Goal: Information Seeking & Learning: Learn about a topic

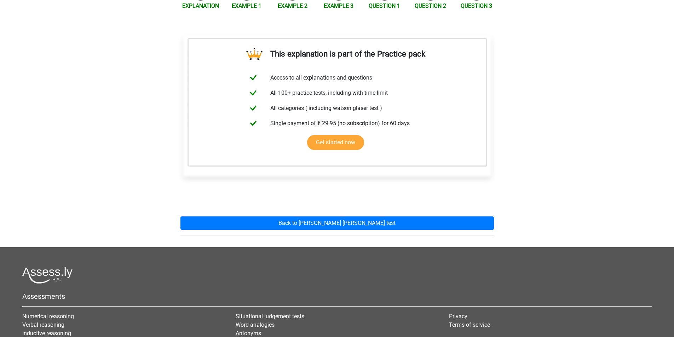
scroll to position [106, 0]
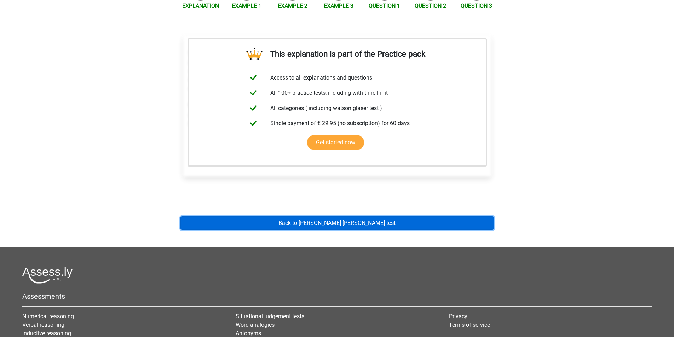
click at [336, 216] on link "Back to [PERSON_NAME] [PERSON_NAME] test" at bounding box center [336, 222] width 313 height 13
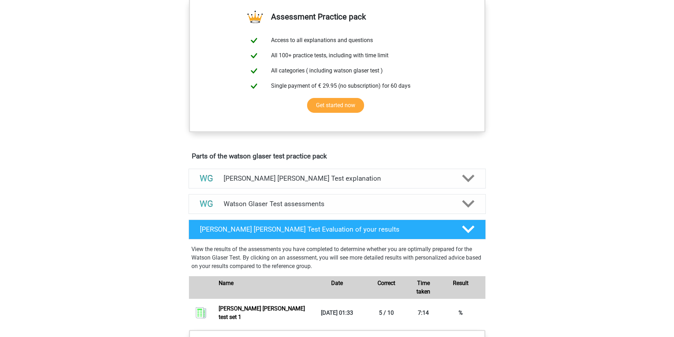
scroll to position [248, 0]
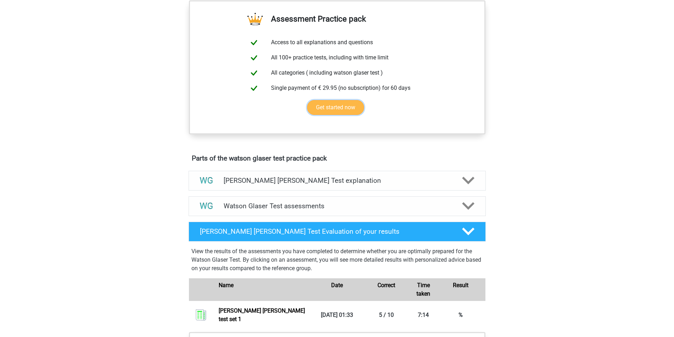
click at [330, 115] on link "Get started now" at bounding box center [335, 107] width 57 height 15
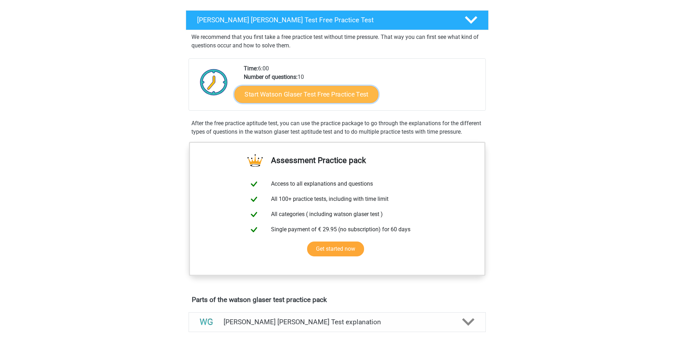
click at [321, 95] on link "Start Watson Glaser Test Free Practice Test" at bounding box center [306, 94] width 144 height 17
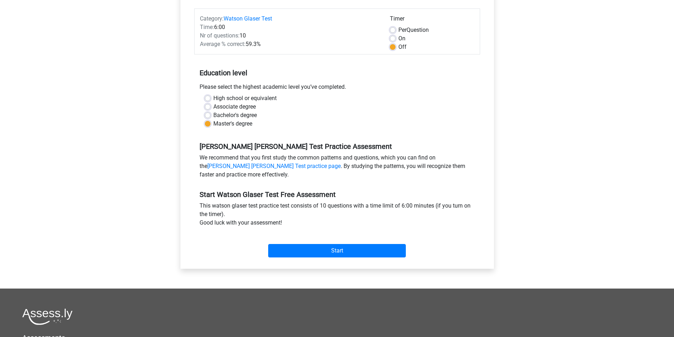
scroll to position [177, 0]
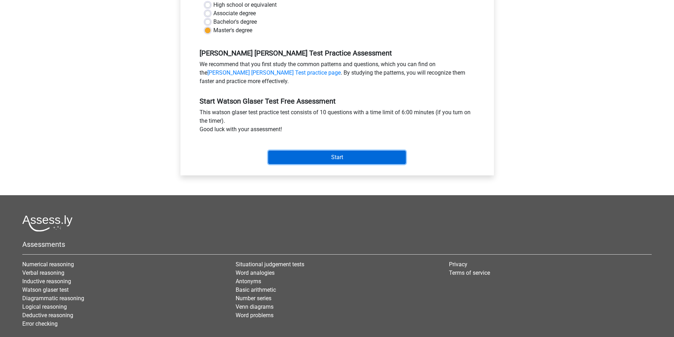
click at [343, 156] on input "Start" at bounding box center [337, 157] width 138 height 13
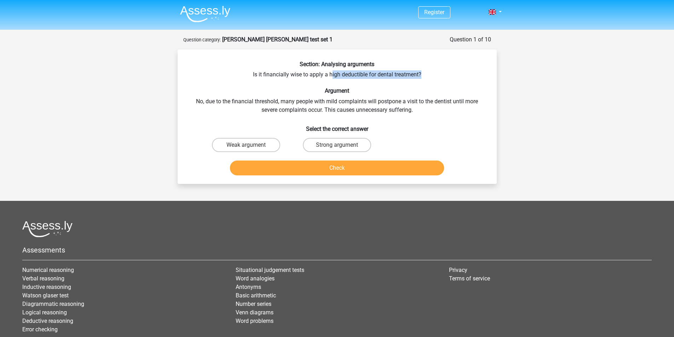
drag, startPoint x: 330, startPoint y: 74, endPoint x: 421, endPoint y: 75, distance: 90.6
click at [421, 75] on div "Section: Analysing arguments Is it financially wise to apply a high deductible …" at bounding box center [336, 119] width 313 height 117
copy div "igh deductible for dental treatment?"
click at [245, 151] on label "Weak argument" at bounding box center [246, 145] width 68 height 14
click at [246, 150] on input "Weak argument" at bounding box center [248, 147] width 5 height 5
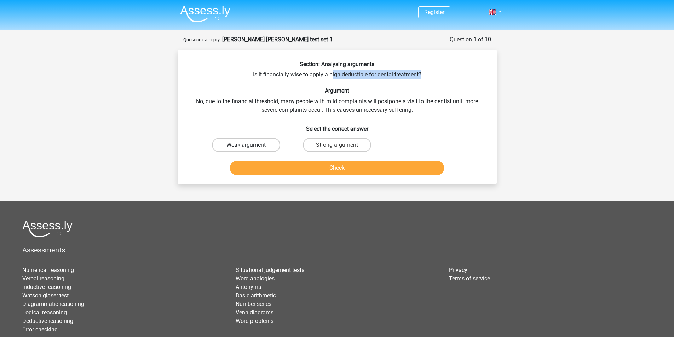
radio input "true"
click at [359, 172] on button "Check" at bounding box center [337, 168] width 214 height 15
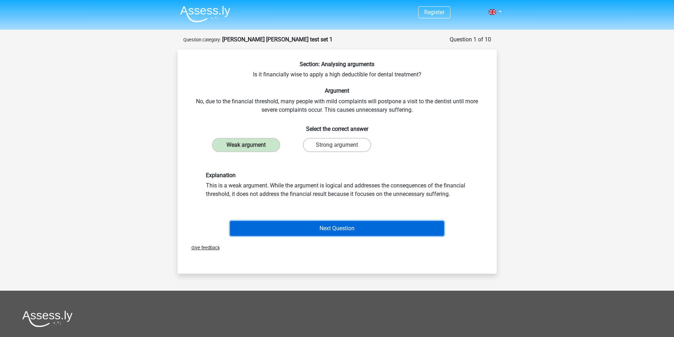
click at [331, 226] on button "Next Question" at bounding box center [337, 228] width 214 height 15
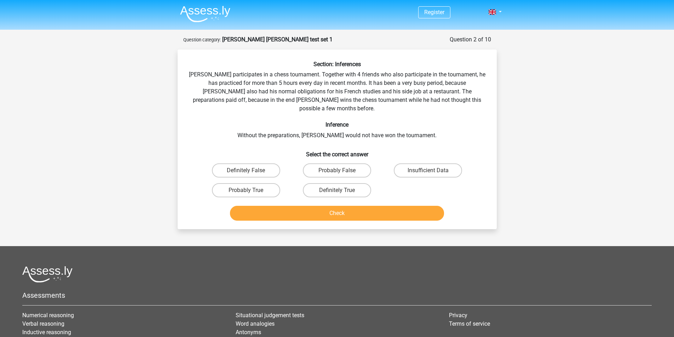
scroll to position [35, 0]
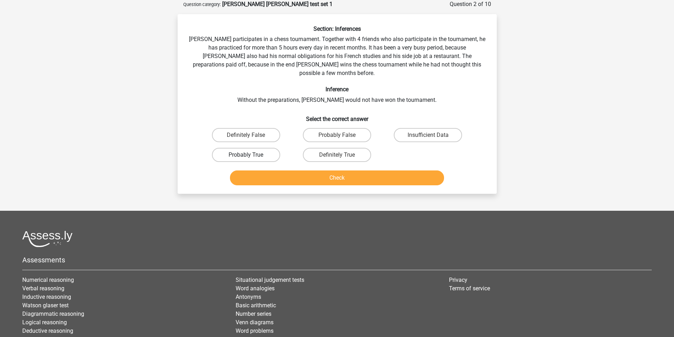
click at [227, 149] on label "Probably True" at bounding box center [246, 155] width 68 height 14
click at [246, 155] on input "Probably True" at bounding box center [248, 157] width 5 height 5
radio input "true"
click at [364, 165] on div "Check" at bounding box center [337, 176] width 296 height 23
click at [357, 173] on button "Check" at bounding box center [337, 177] width 214 height 15
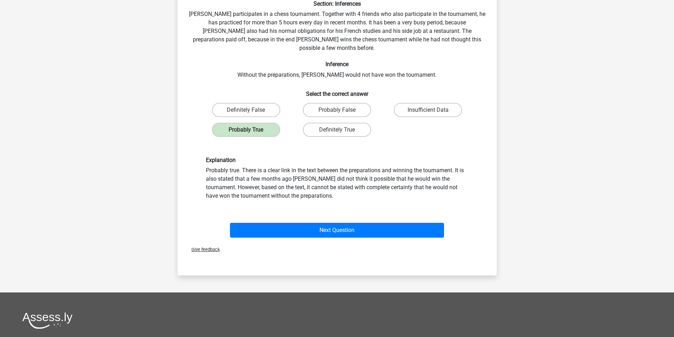
scroll to position [106, 0]
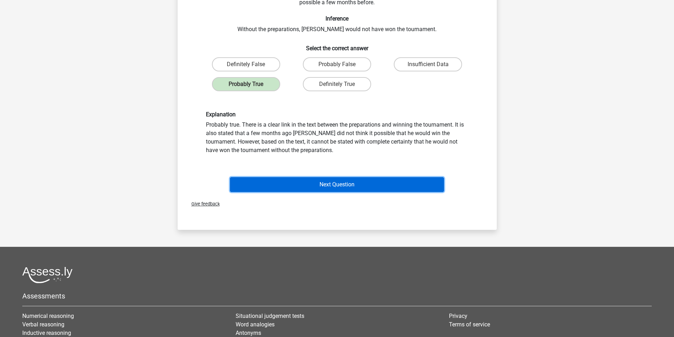
click at [347, 178] on button "Next Question" at bounding box center [337, 184] width 214 height 15
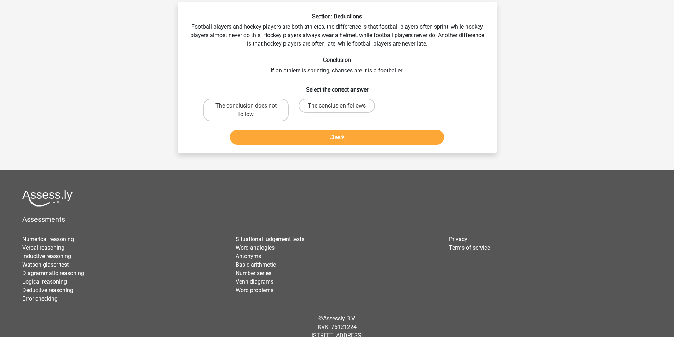
scroll to position [35, 0]
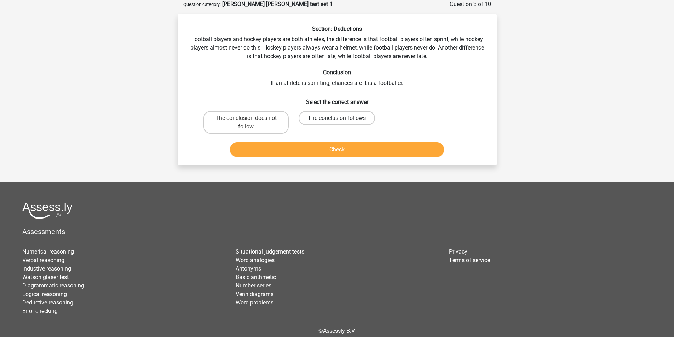
click at [354, 120] on label "The conclusion follows" at bounding box center [337, 118] width 76 height 14
click at [341, 120] on input "The conclusion follows" at bounding box center [339, 120] width 5 height 5
radio input "true"
click at [361, 147] on button "Check" at bounding box center [337, 149] width 214 height 15
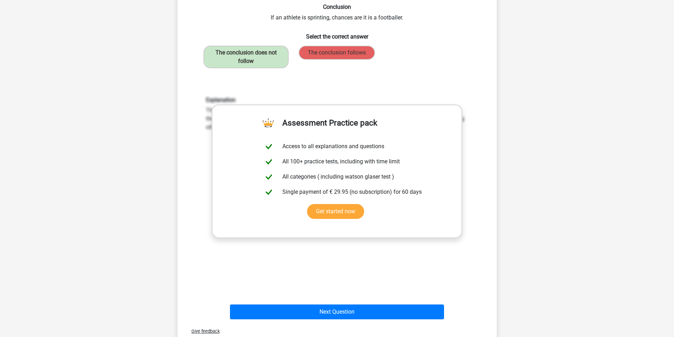
scroll to position [106, 0]
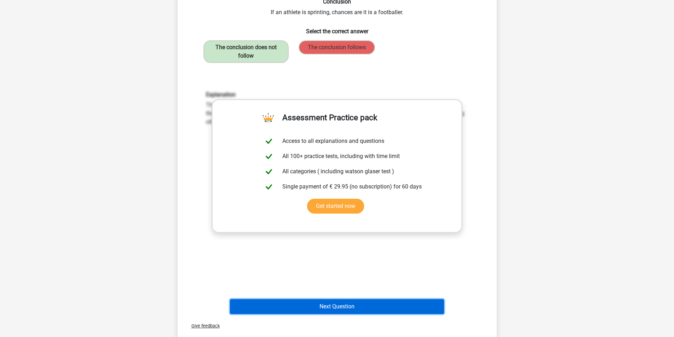
click at [336, 301] on button "Next Question" at bounding box center [337, 306] width 214 height 15
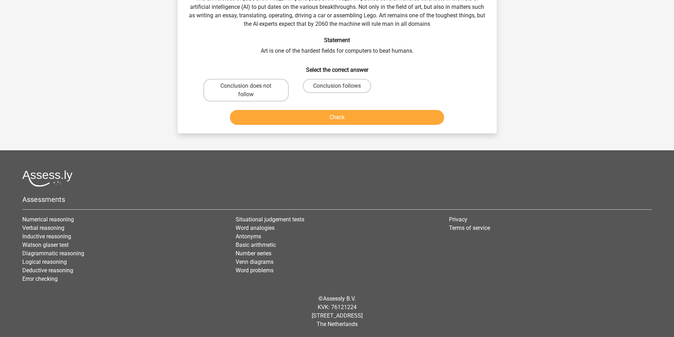
scroll to position [35, 0]
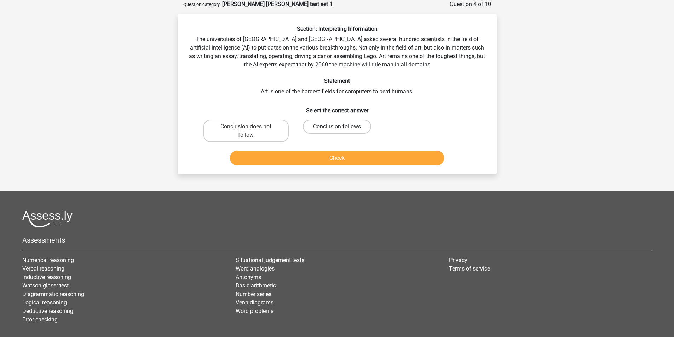
click at [324, 129] on label "Conclusion follows" at bounding box center [337, 127] width 68 height 14
click at [337, 129] on input "Conclusion follows" at bounding box center [339, 129] width 5 height 5
radio input "true"
click at [347, 160] on button "Check" at bounding box center [337, 158] width 214 height 15
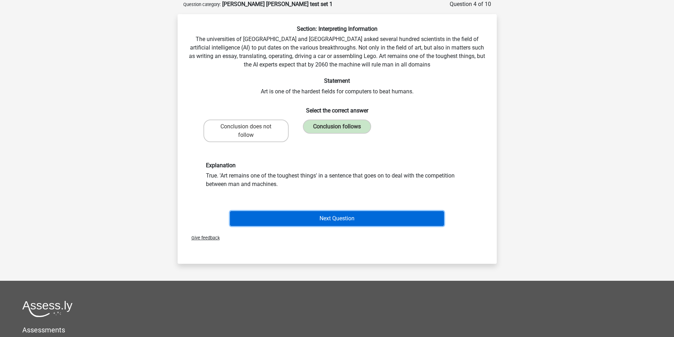
click at [343, 219] on button "Next Question" at bounding box center [337, 218] width 214 height 15
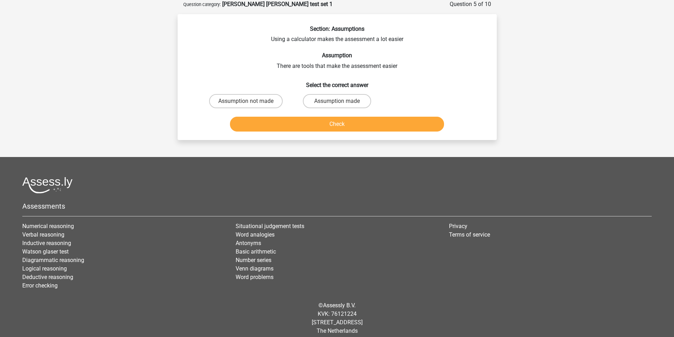
scroll to position [0, 0]
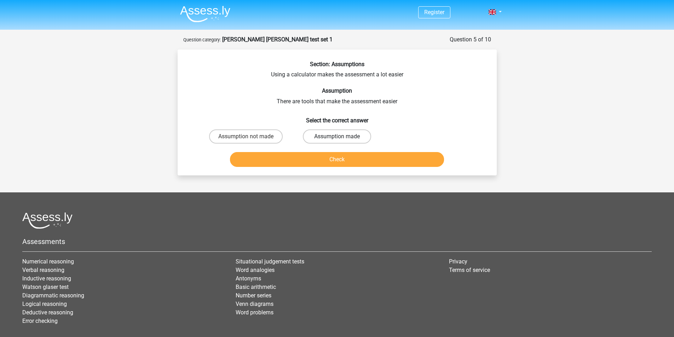
click at [331, 142] on label "Assumption made" at bounding box center [337, 136] width 68 height 14
click at [337, 141] on input "Assumption made" at bounding box center [339, 139] width 5 height 5
radio input "true"
click at [343, 164] on button "Check" at bounding box center [337, 159] width 214 height 15
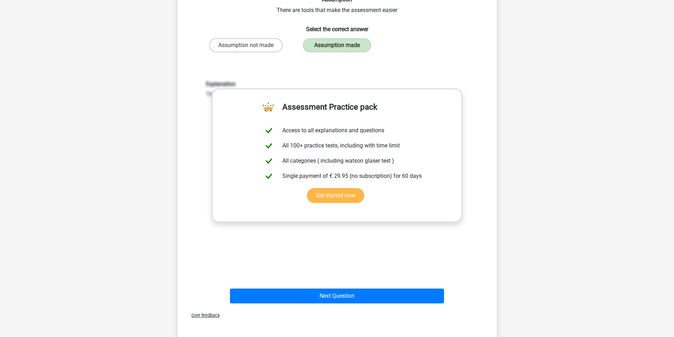
scroll to position [106, 0]
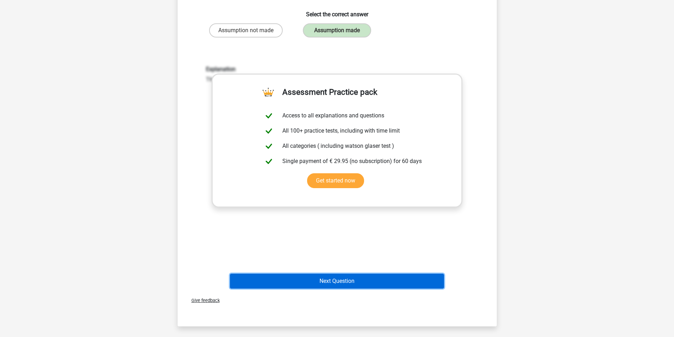
click at [330, 281] on button "Next Question" at bounding box center [337, 281] width 214 height 15
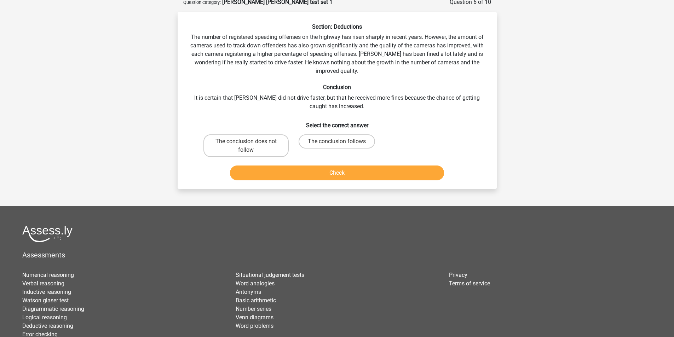
scroll to position [35, 0]
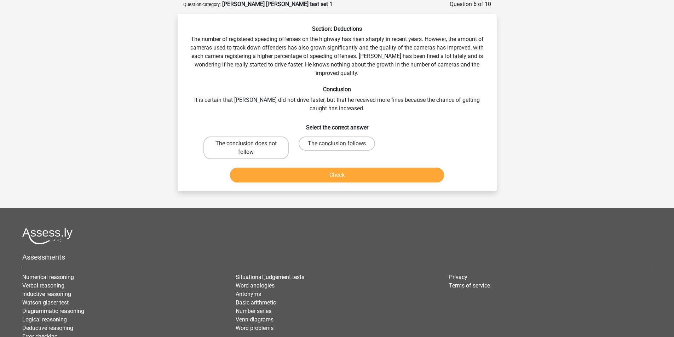
click at [230, 154] on label "The conclusion does not follow" at bounding box center [245, 148] width 85 height 23
click at [246, 148] on input "The conclusion does not follow" at bounding box center [248, 146] width 5 height 5
radio input "true"
click at [330, 177] on button "Check" at bounding box center [337, 175] width 214 height 15
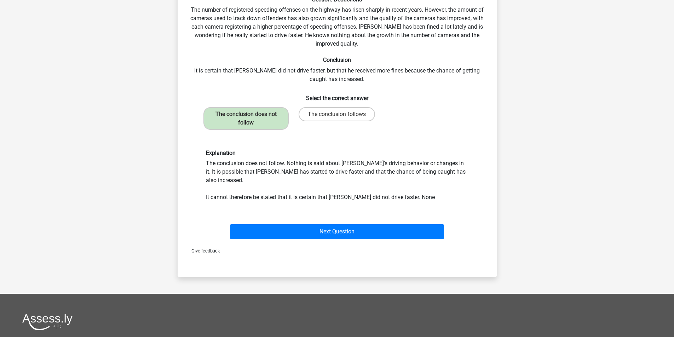
scroll to position [106, 0]
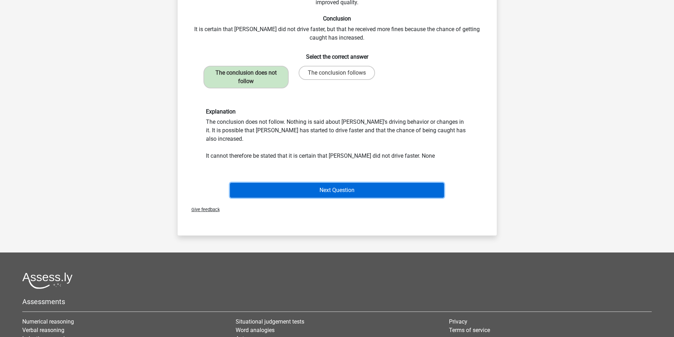
click at [329, 183] on button "Next Question" at bounding box center [337, 190] width 214 height 15
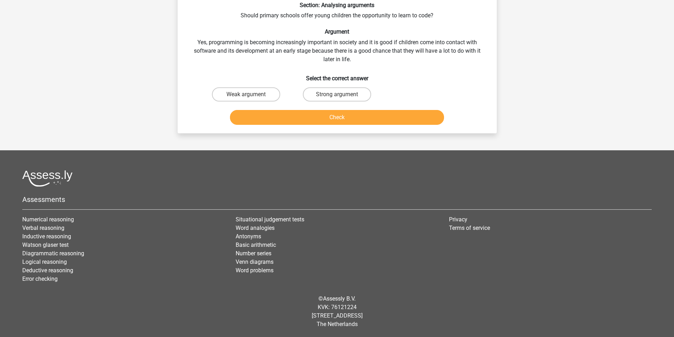
scroll to position [35, 0]
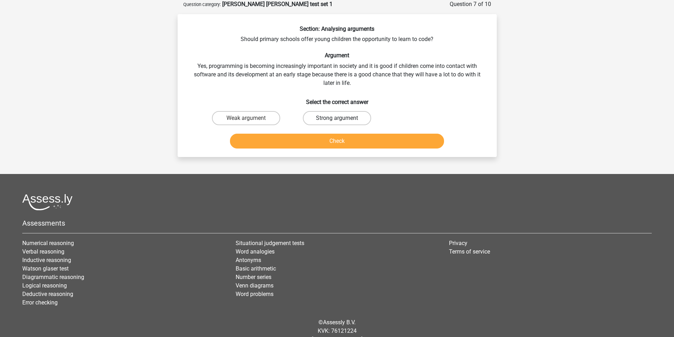
click at [331, 117] on label "Strong argument" at bounding box center [337, 118] width 68 height 14
click at [337, 118] on input "Strong argument" at bounding box center [339, 120] width 5 height 5
radio input "true"
click at [342, 141] on button "Check" at bounding box center [337, 141] width 214 height 15
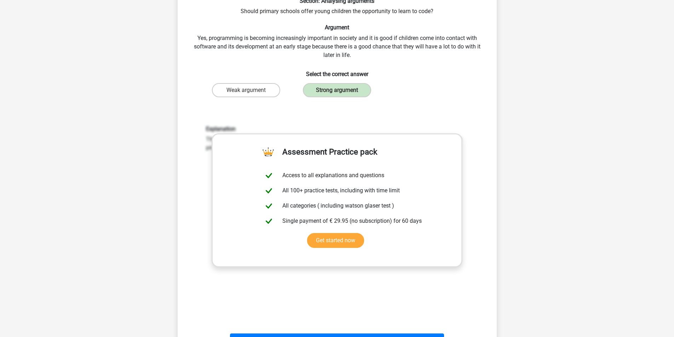
scroll to position [71, 0]
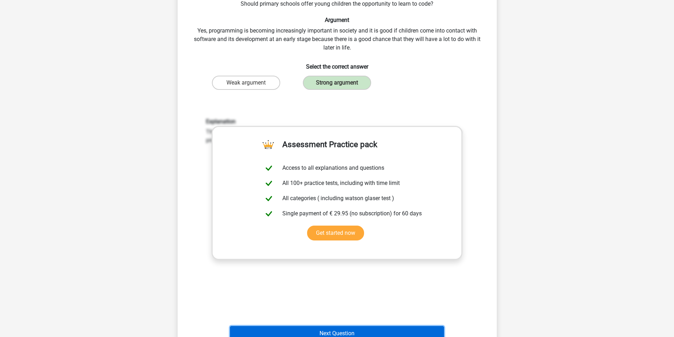
click at [367, 334] on button "Next Question" at bounding box center [337, 333] width 214 height 15
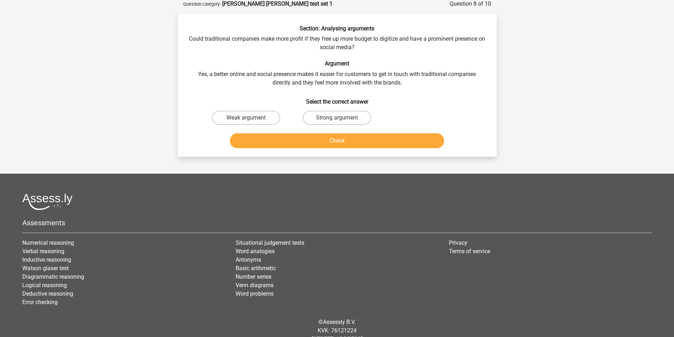
scroll to position [35, 0]
click at [260, 123] on label "Weak argument" at bounding box center [246, 118] width 68 height 14
click at [250, 123] on input "Weak argument" at bounding box center [248, 120] width 5 height 5
radio input "true"
click at [333, 143] on button "Check" at bounding box center [337, 141] width 214 height 15
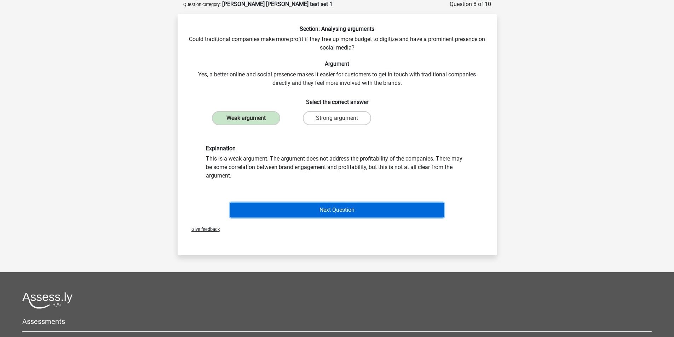
click at [339, 209] on button "Next Question" at bounding box center [337, 210] width 214 height 15
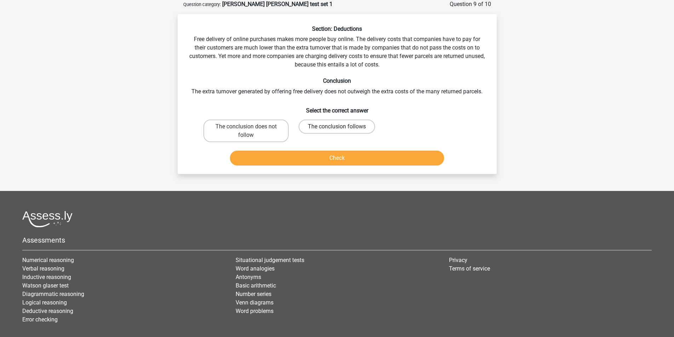
click at [335, 126] on label "The conclusion follows" at bounding box center [337, 127] width 76 height 14
click at [337, 127] on input "The conclusion follows" at bounding box center [339, 129] width 5 height 5
radio input "true"
click at [351, 157] on button "Check" at bounding box center [337, 158] width 214 height 15
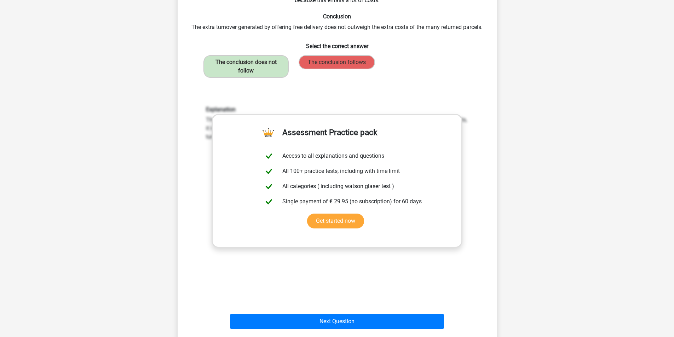
scroll to position [106, 0]
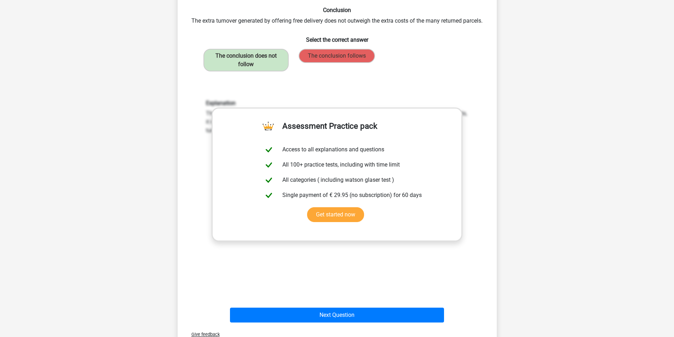
click at [412, 104] on h6 "Explanation" at bounding box center [337, 103] width 262 height 7
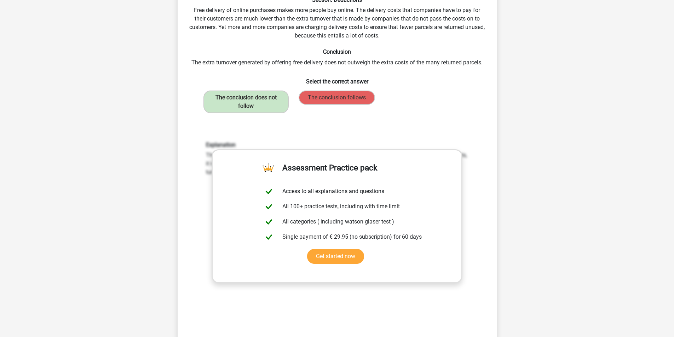
scroll to position [35, 0]
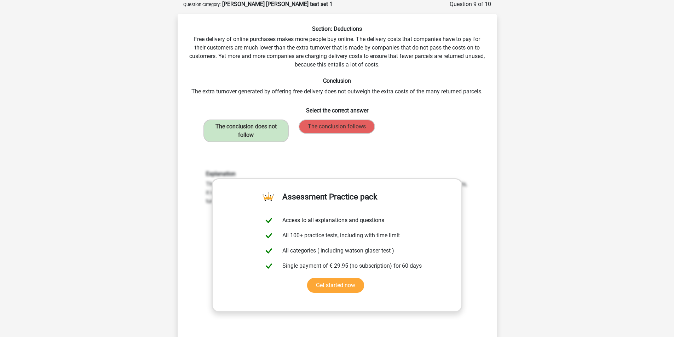
click at [391, 113] on h6 "Select the correct answer" at bounding box center [337, 108] width 296 height 12
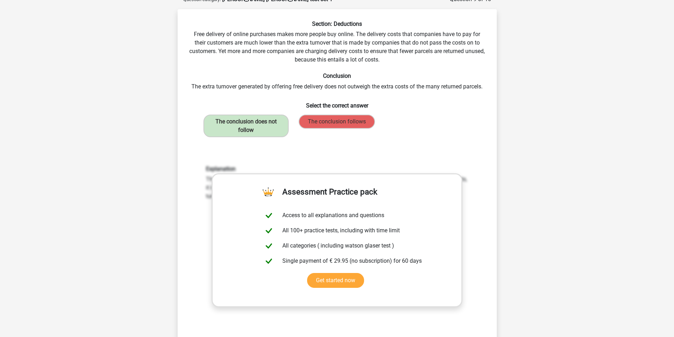
scroll to position [106, 0]
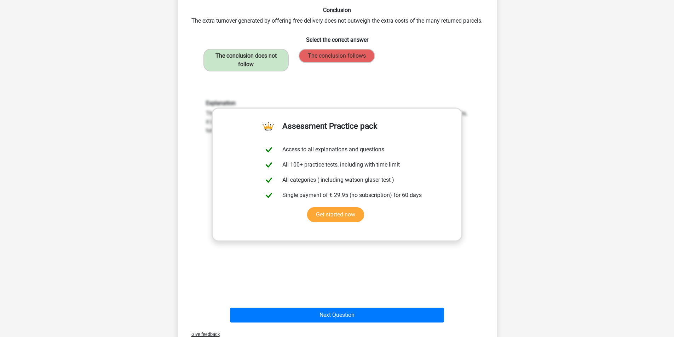
click at [376, 251] on div "Explanation The conclusion does not follow. It is merely stated that many compa…" at bounding box center [337, 192] width 296 height 219
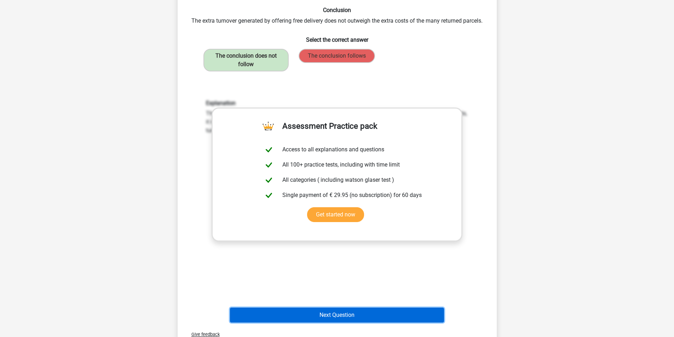
click at [350, 314] on button "Next Question" at bounding box center [337, 315] width 214 height 15
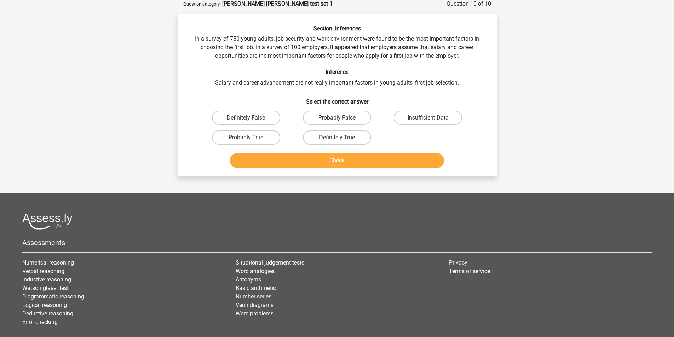
scroll to position [35, 0]
click at [430, 119] on input "Insufficient Data" at bounding box center [430, 120] width 5 height 5
radio input "true"
click at [333, 160] on button "Check" at bounding box center [337, 161] width 214 height 15
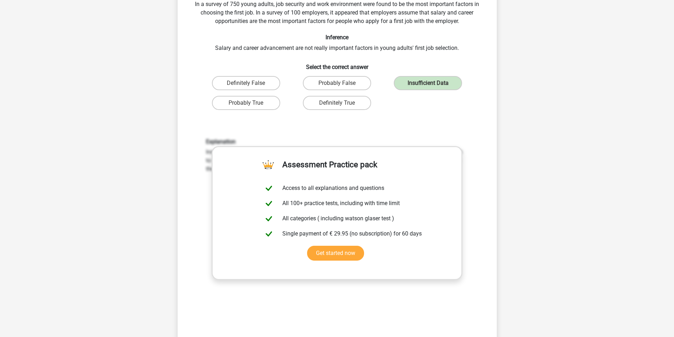
scroll to position [141, 0]
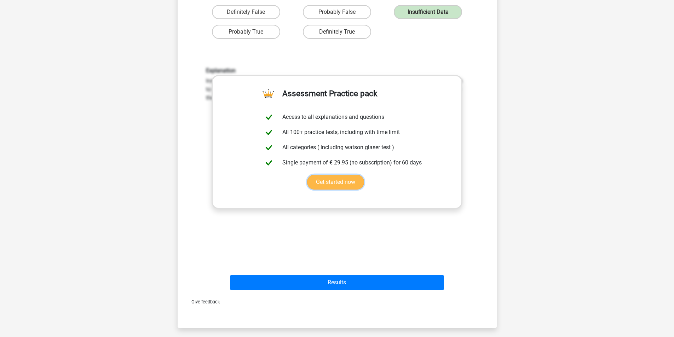
click at [335, 190] on link "Get started now" at bounding box center [335, 182] width 57 height 15
